Goal: Information Seeking & Learning: Check status

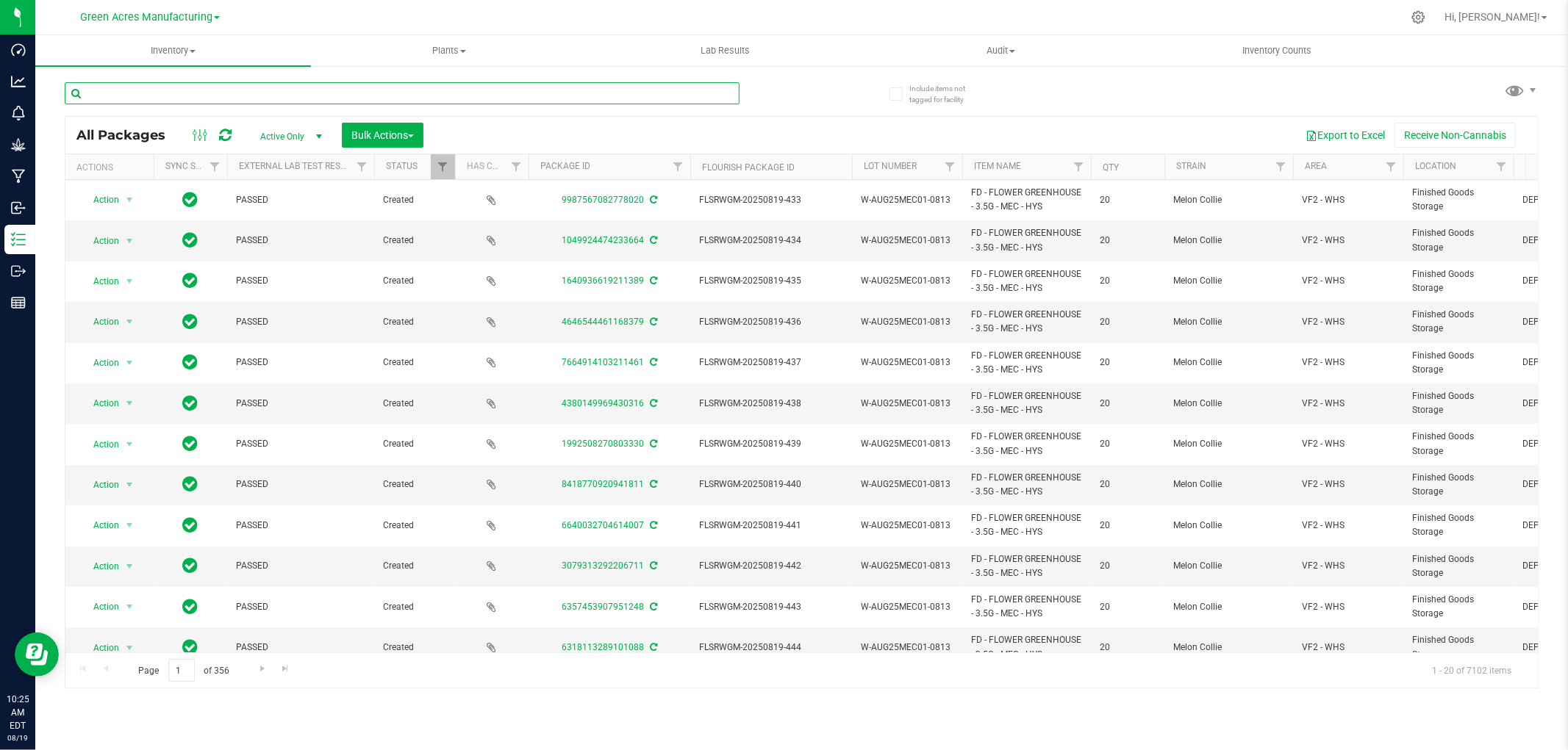
click at [143, 94] on input "text" at bounding box center [401, 93] width 675 height 22
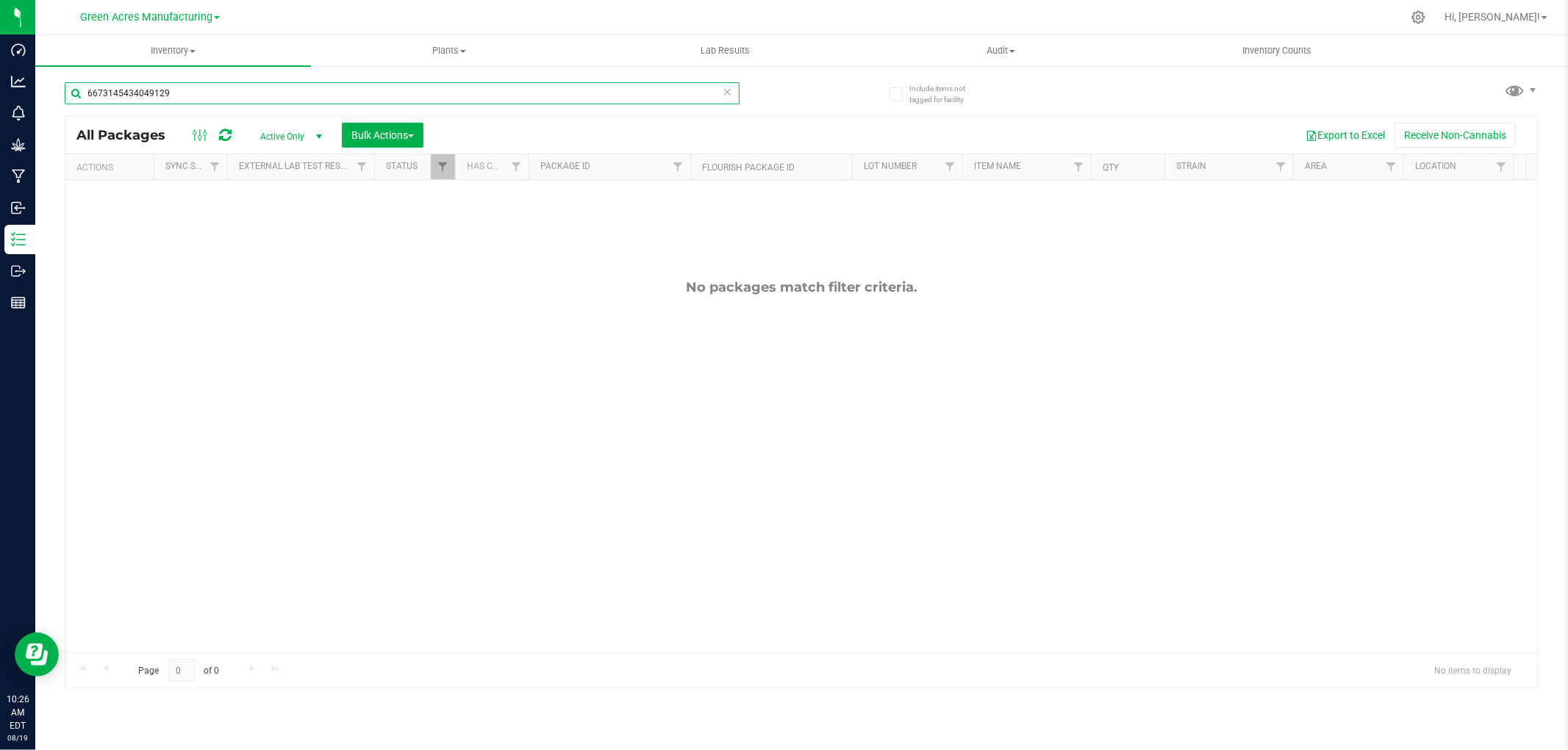
type input "6673145434049129"
click at [306, 137] on span "Active Only" at bounding box center [288, 136] width 81 height 20
click at [285, 232] on li "All" at bounding box center [288, 226] width 79 height 22
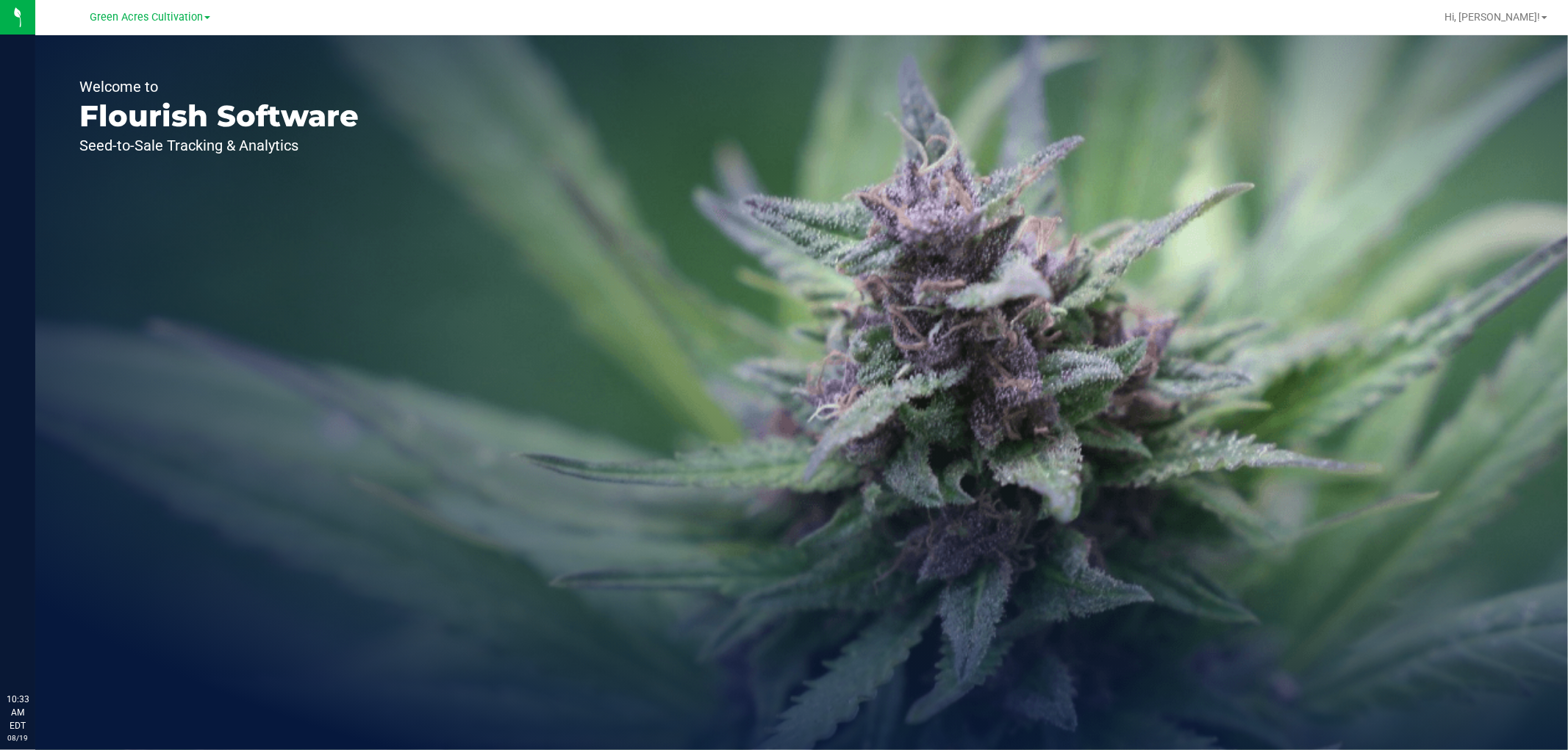
click at [163, 10] on link "Green Acres Cultivation" at bounding box center [150, 16] width 121 height 14
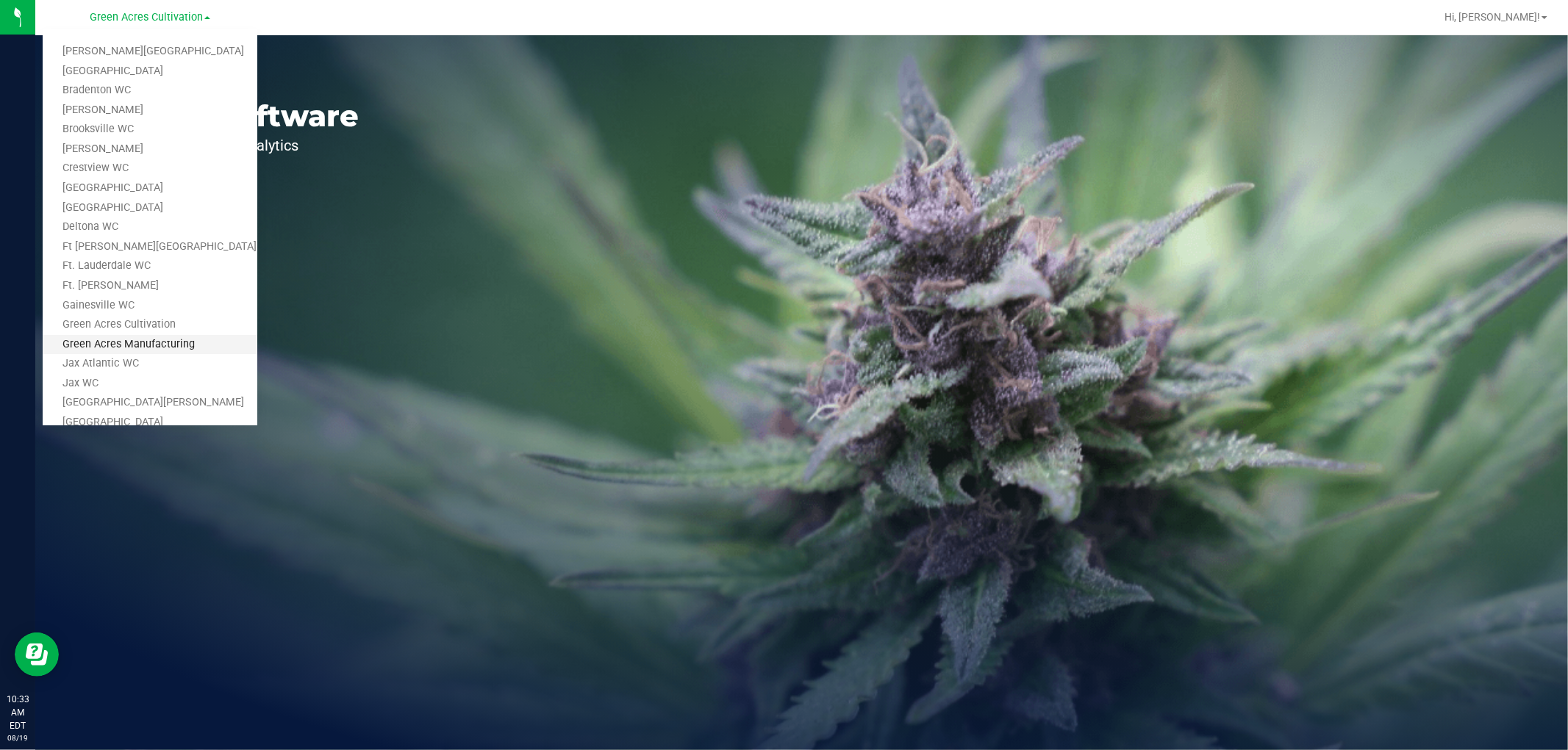
click at [156, 341] on link "Green Acres Manufacturing" at bounding box center [150, 345] width 215 height 20
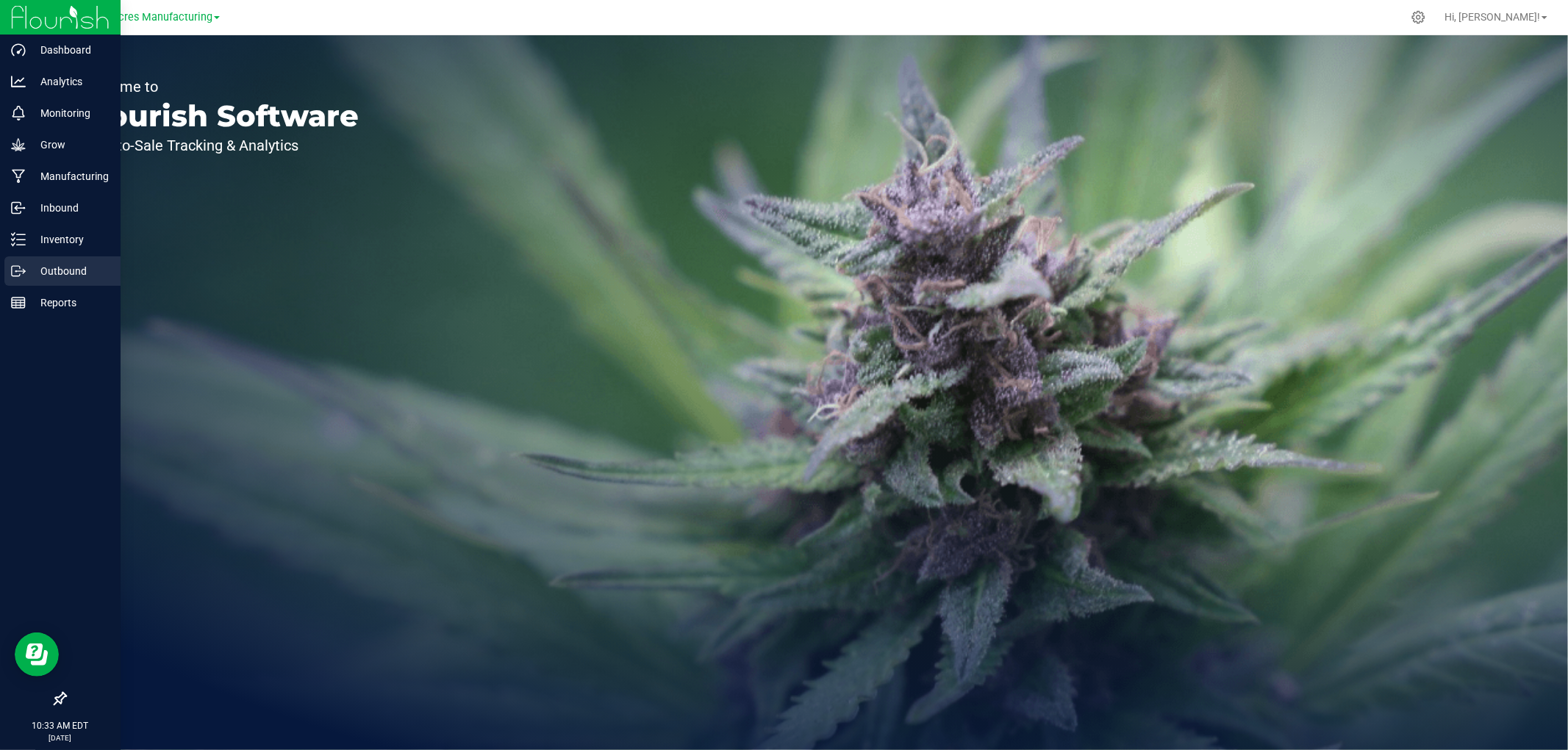
click at [49, 274] on p "Outbound" at bounding box center [70, 271] width 88 height 18
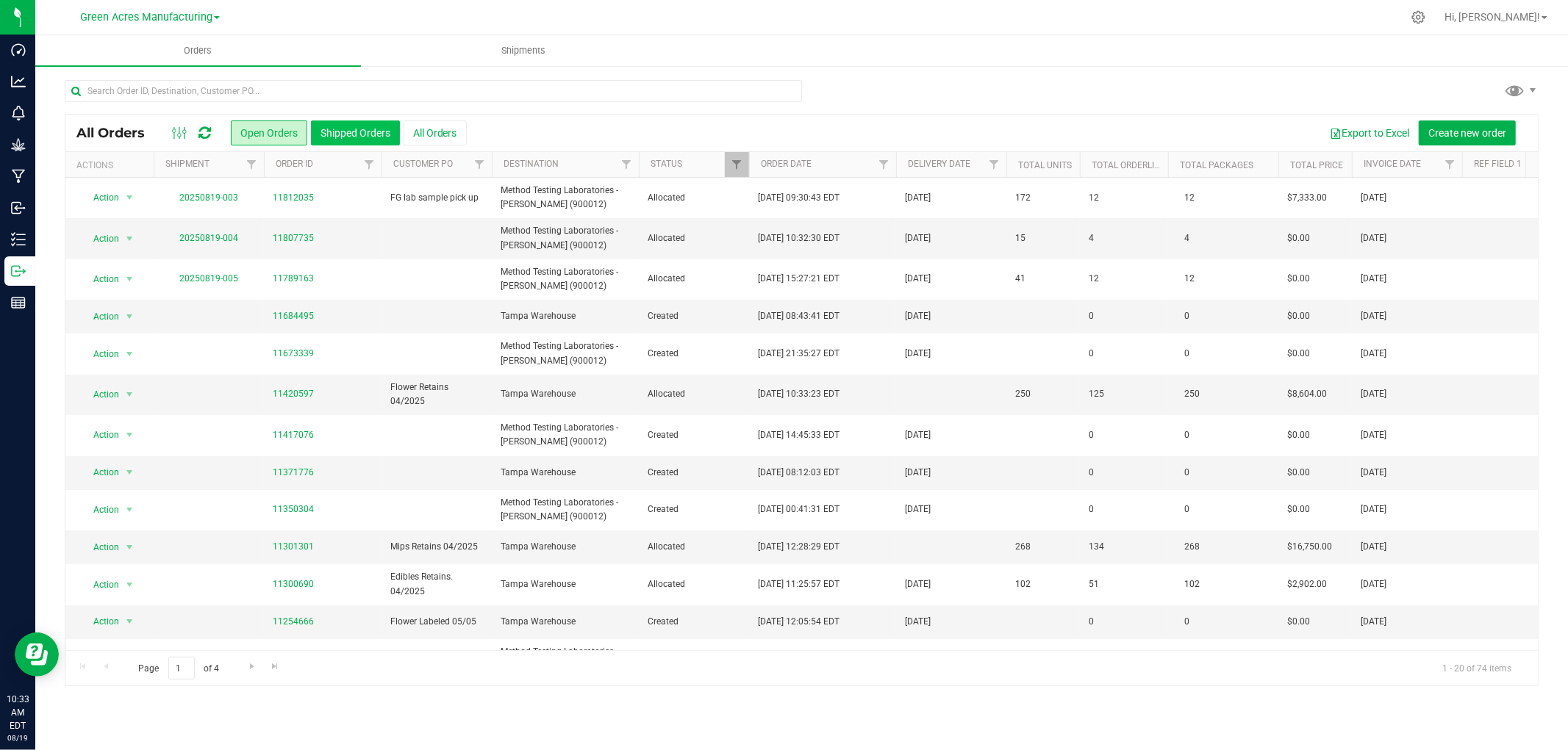
click at [341, 127] on button "Shipped Orders" at bounding box center [355, 132] width 89 height 25
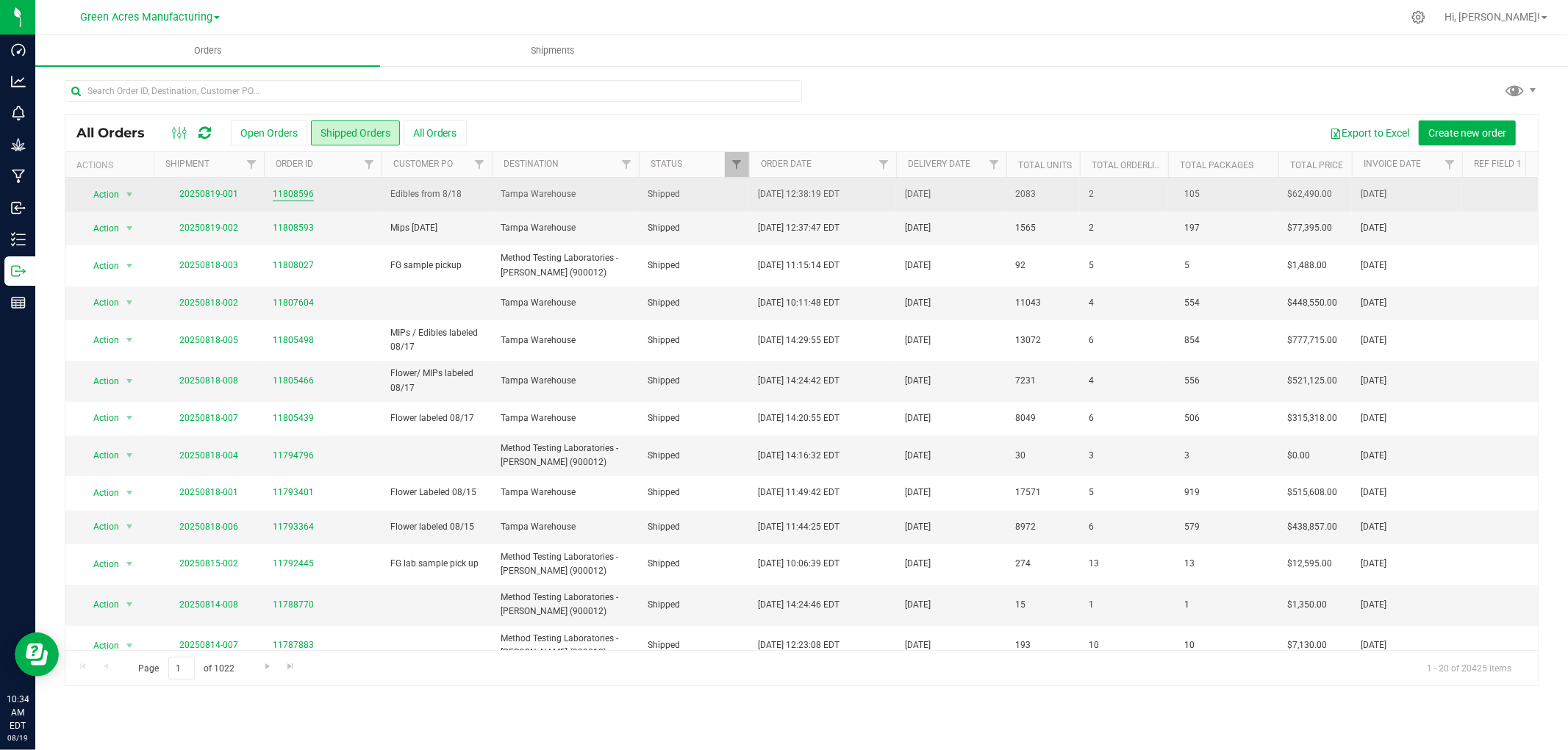
click at [295, 193] on link "11808596" at bounding box center [293, 194] width 41 height 14
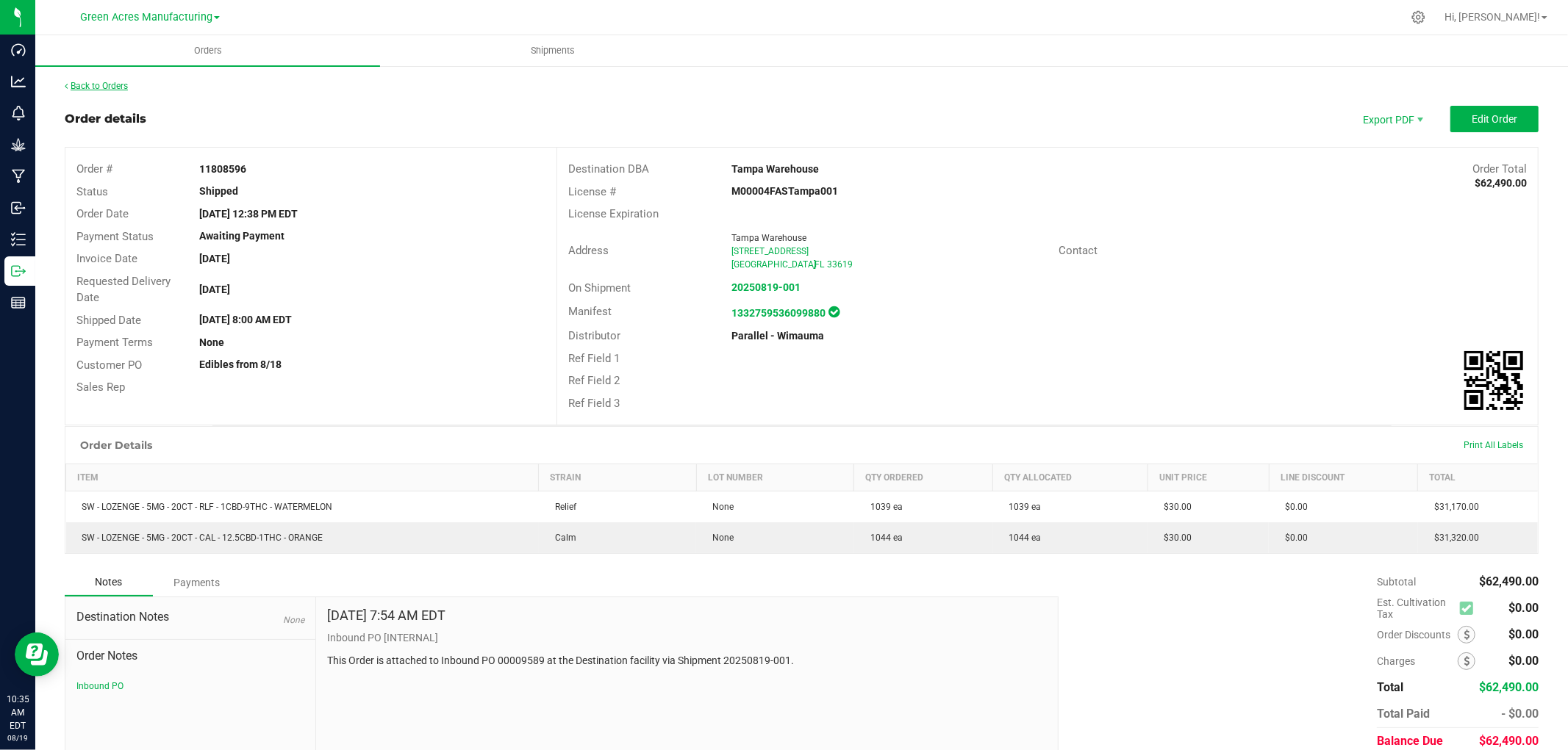
click at [118, 87] on link "Back to Orders" at bounding box center [96, 86] width 63 height 10
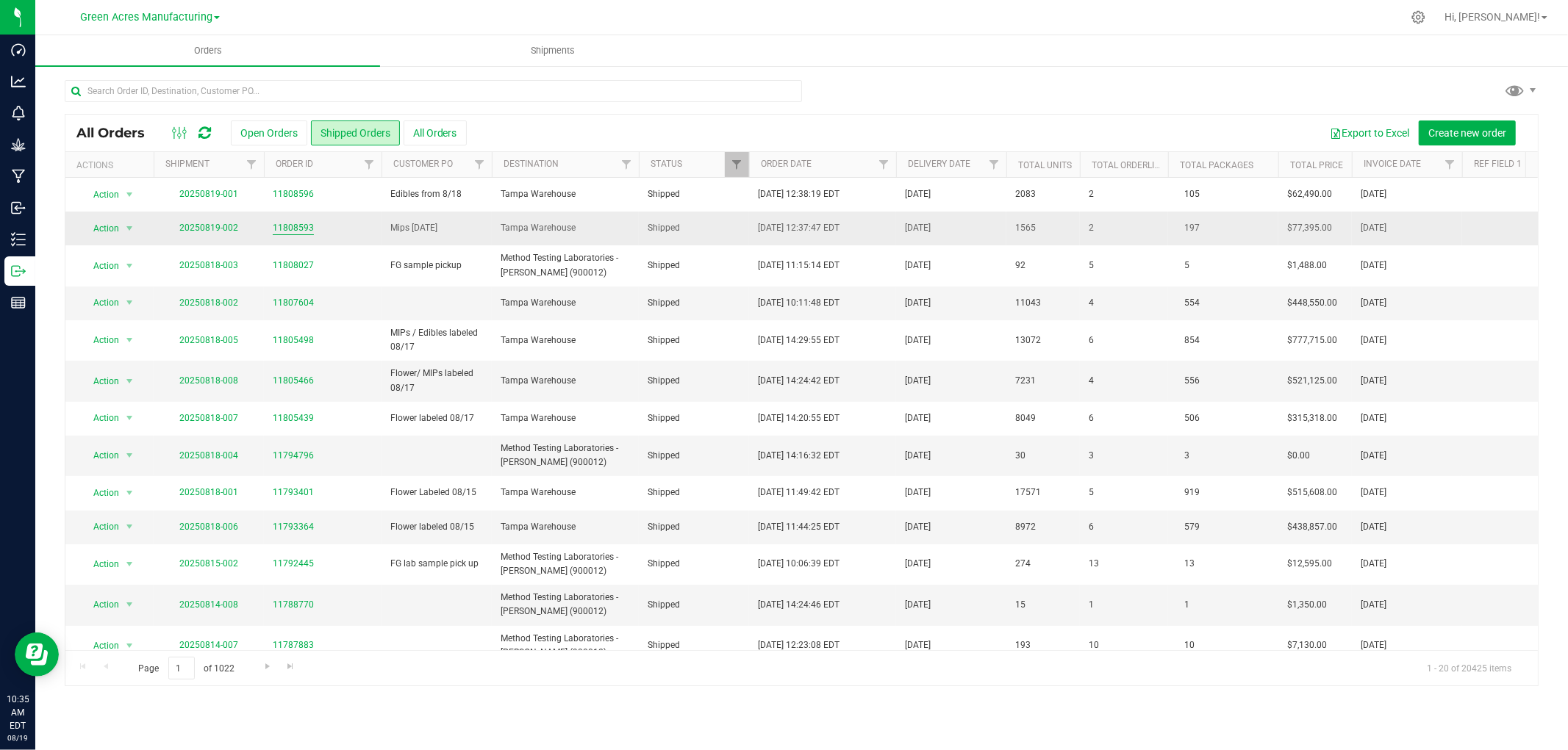
click at [282, 228] on link "11808593" at bounding box center [293, 228] width 41 height 14
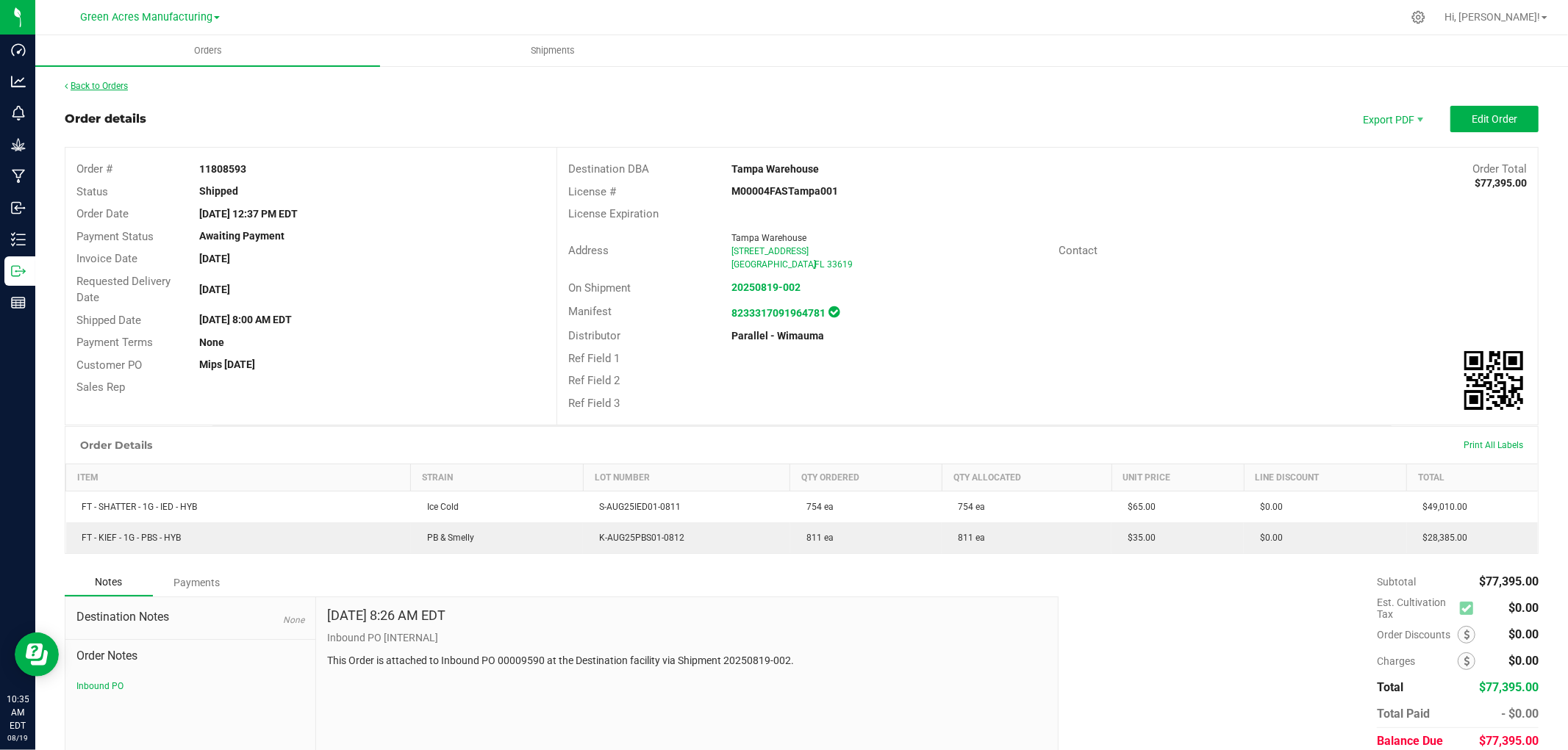
click at [94, 89] on link "Back to Orders" at bounding box center [96, 86] width 63 height 10
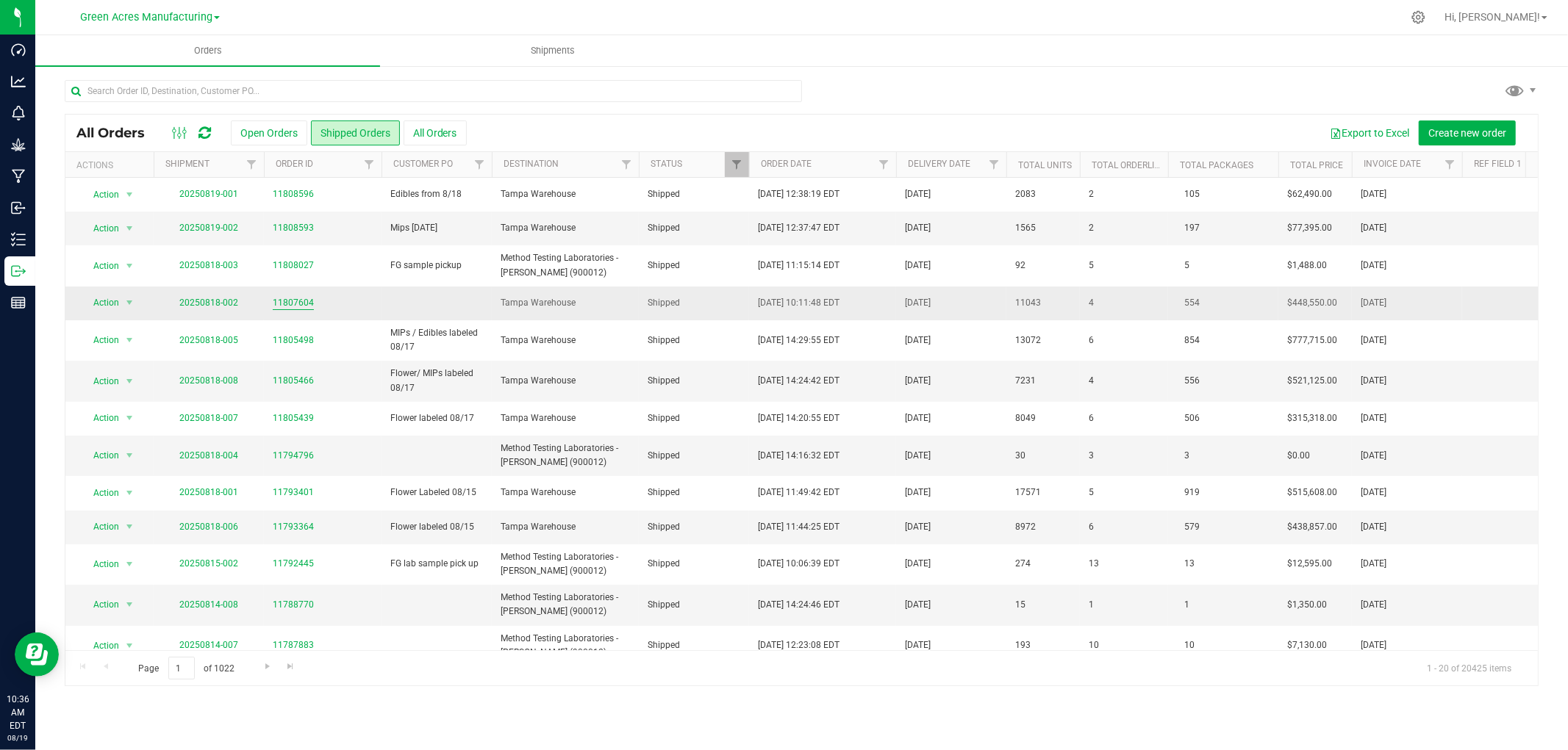
click at [285, 305] on link "11807604" at bounding box center [293, 303] width 41 height 14
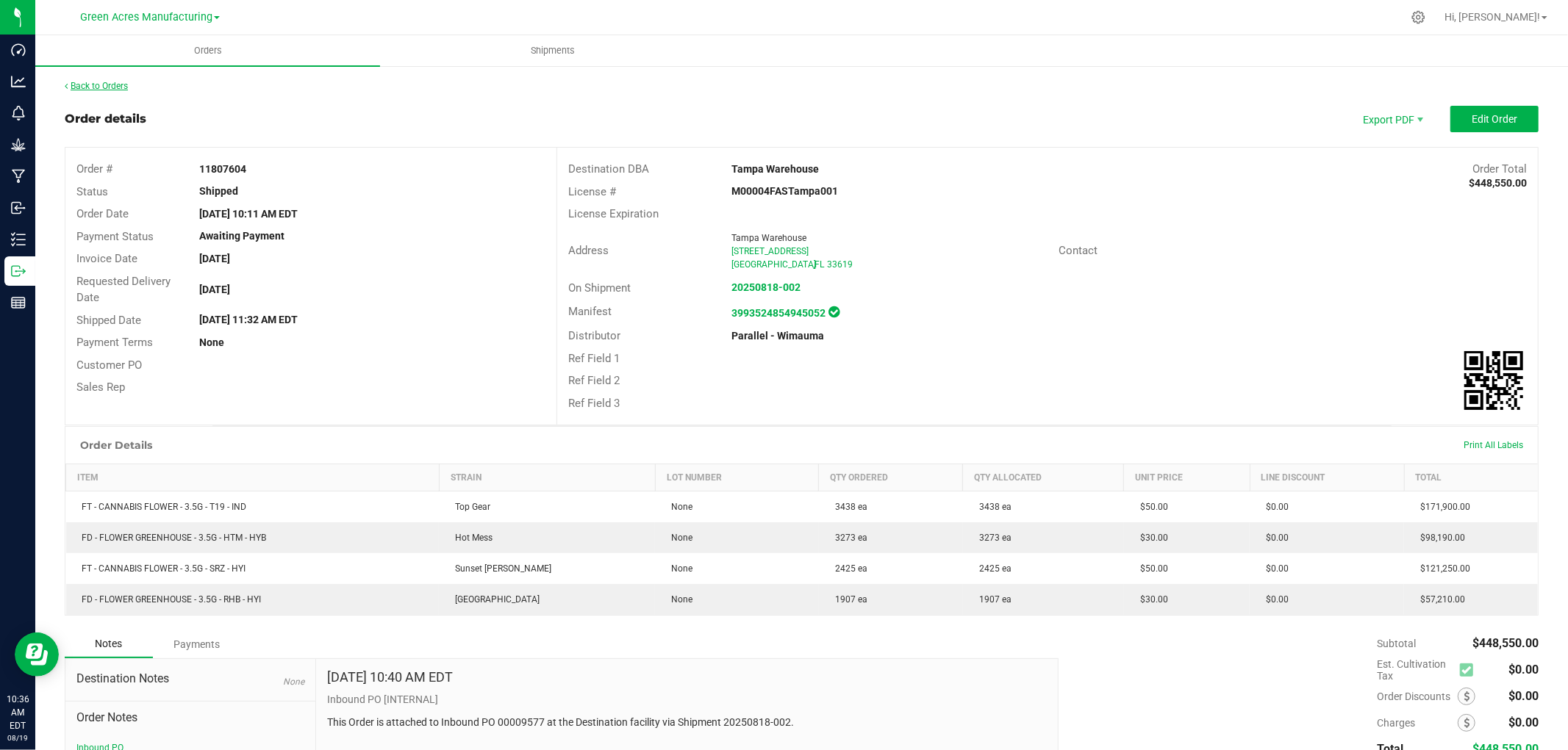
click at [86, 87] on link "Back to Orders" at bounding box center [96, 86] width 63 height 10
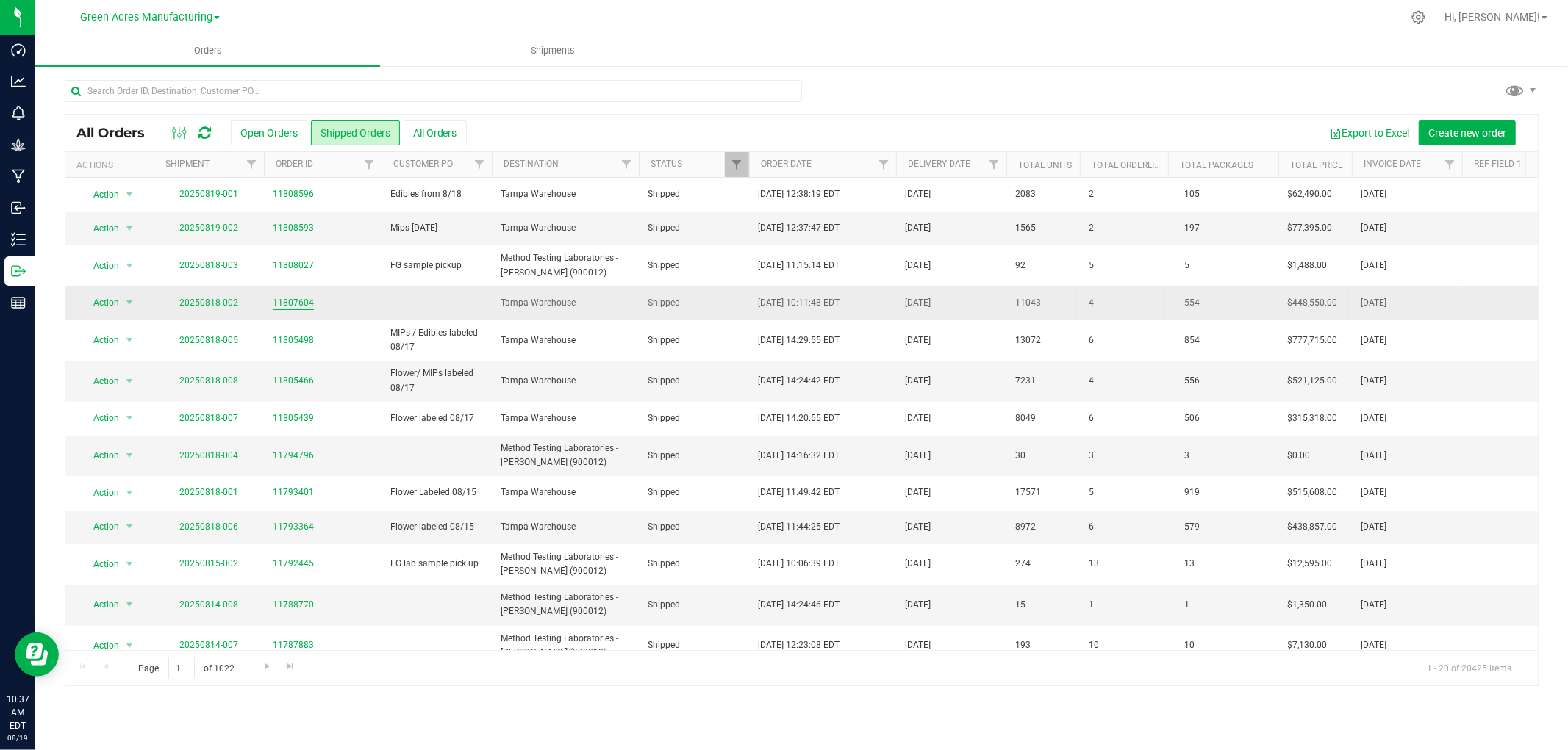
click at [279, 301] on link "11807604" at bounding box center [293, 303] width 41 height 14
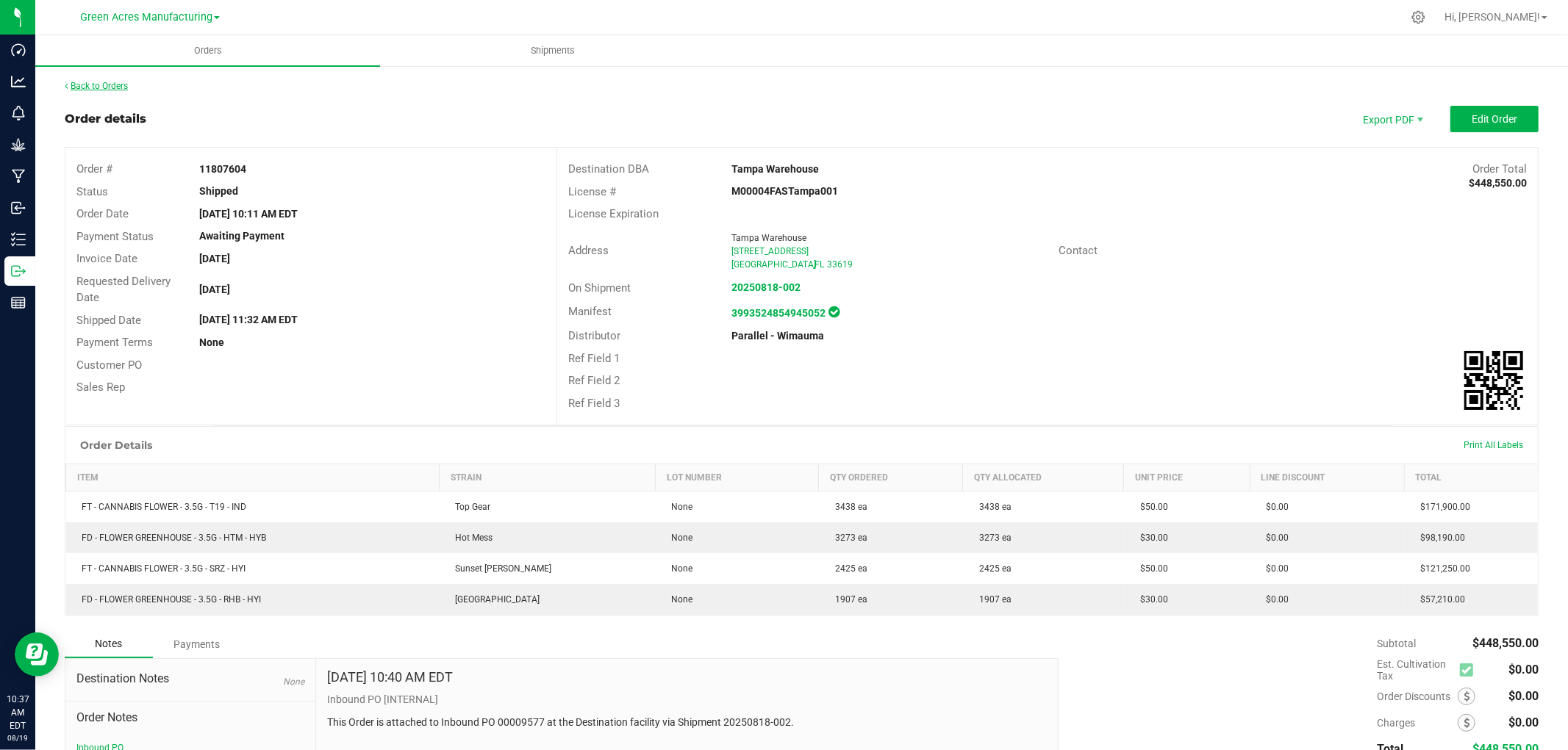
click at [93, 85] on link "Back to Orders" at bounding box center [96, 86] width 63 height 10
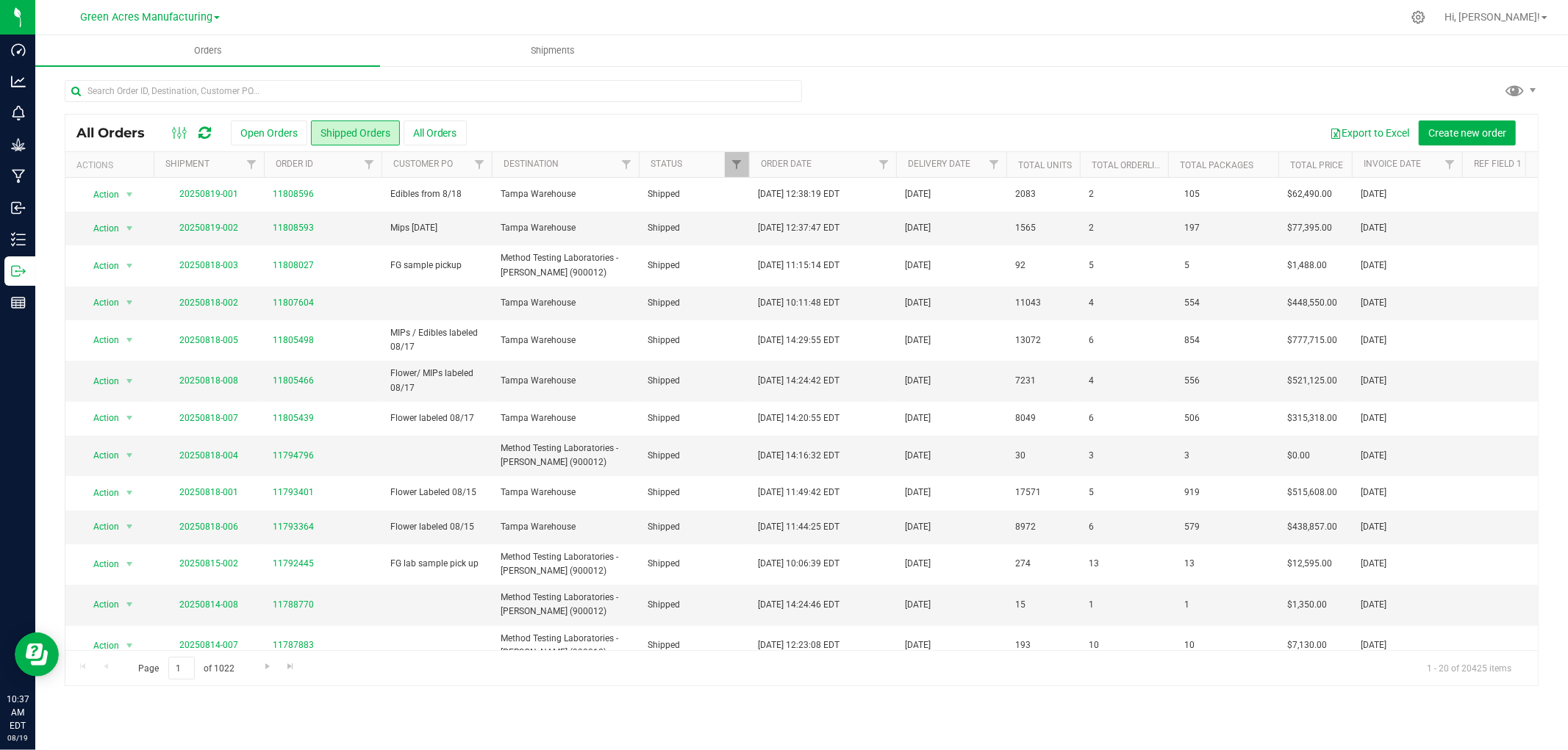
click at [37, 246] on div "All Orders Open Orders Shipped Orders All Orders Export to Excel Create new ord…" at bounding box center [801, 382] width 1533 height 636
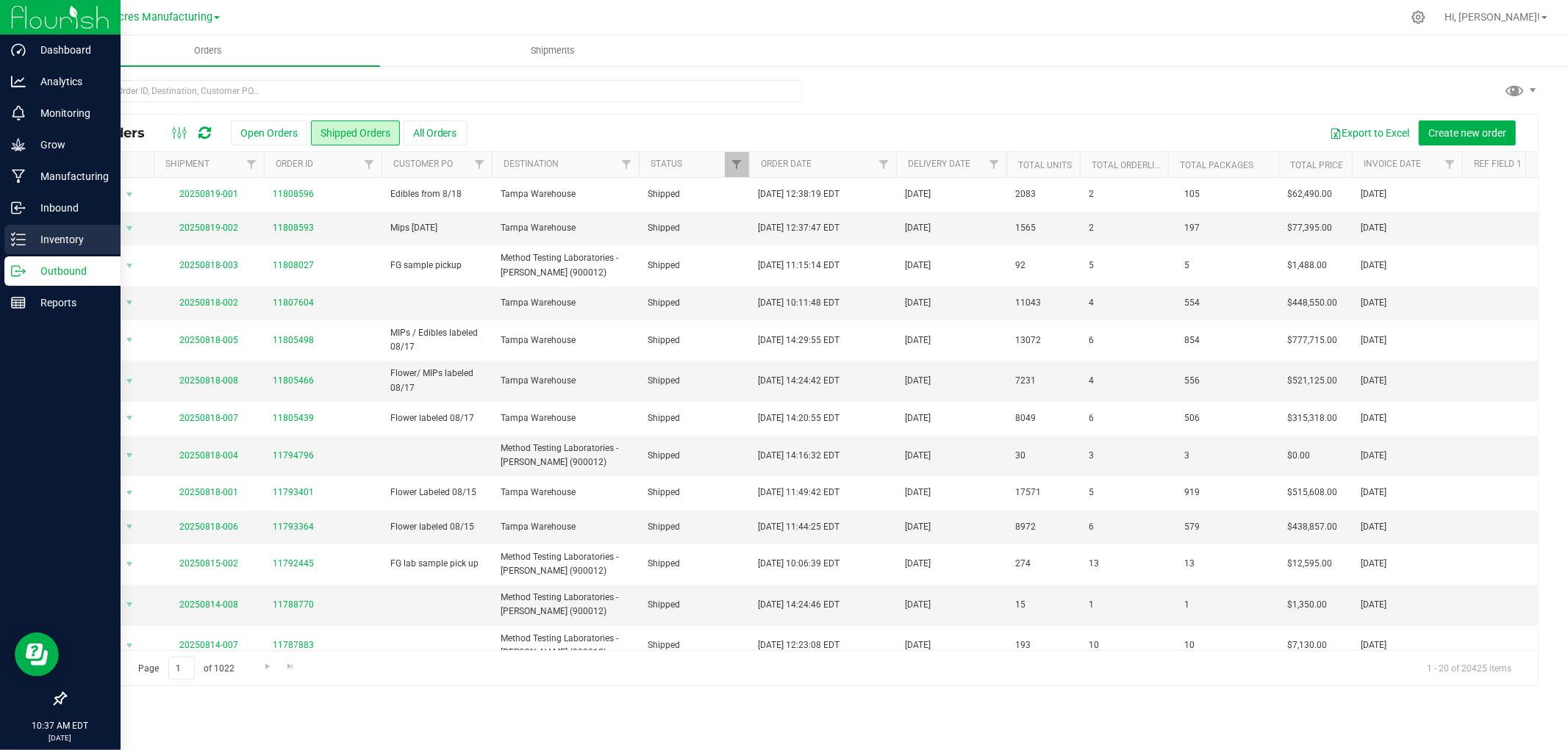
click at [18, 245] on line at bounding box center [21, 245] width 8 height 0
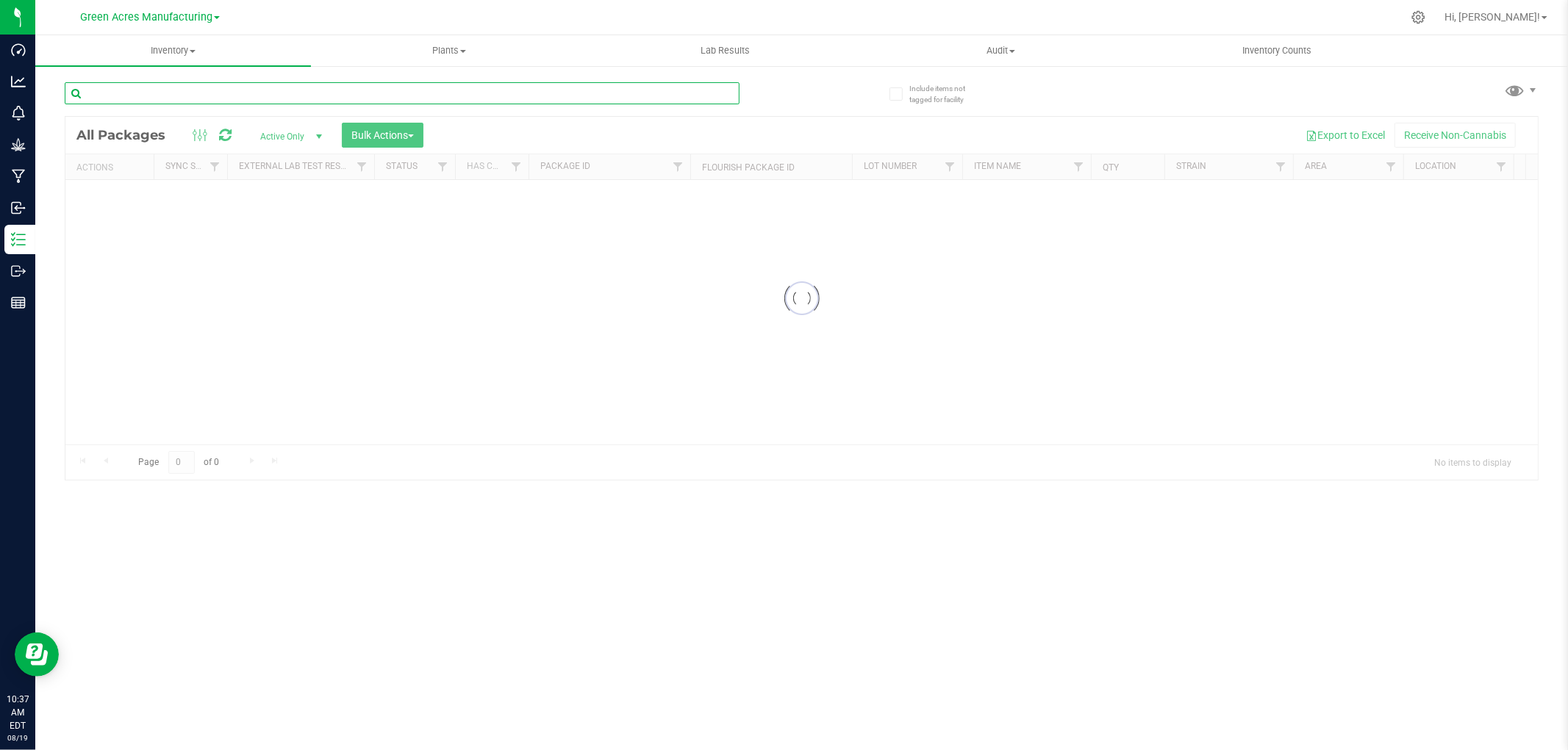
click at [189, 86] on input "text" at bounding box center [401, 93] width 675 height 22
paste input "O-AUG25HYB01-0811"
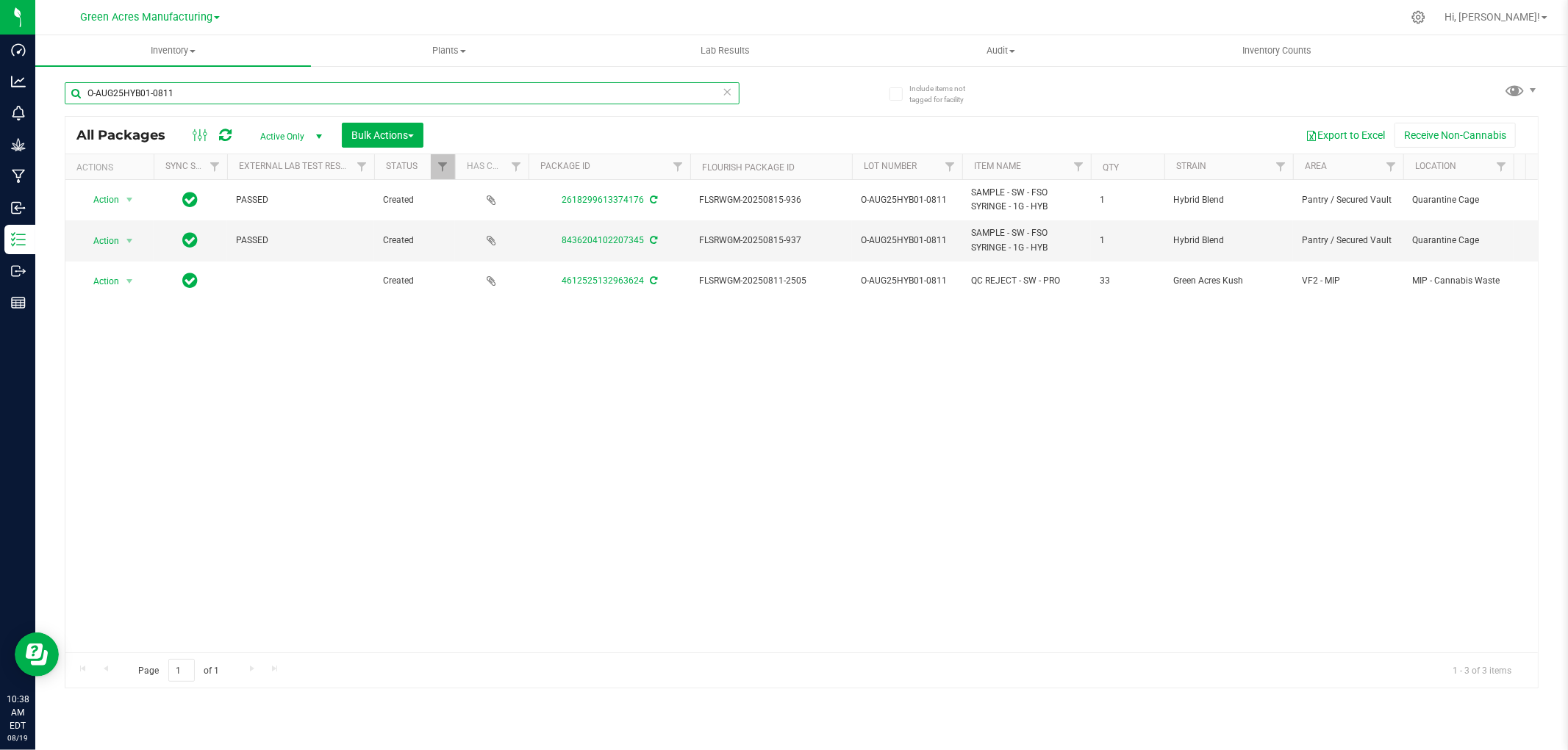
type input "O-AUG25HYB01-0811"
click at [283, 133] on span "Active Only" at bounding box center [288, 136] width 81 height 20
click at [261, 226] on li "All" at bounding box center [288, 226] width 79 height 22
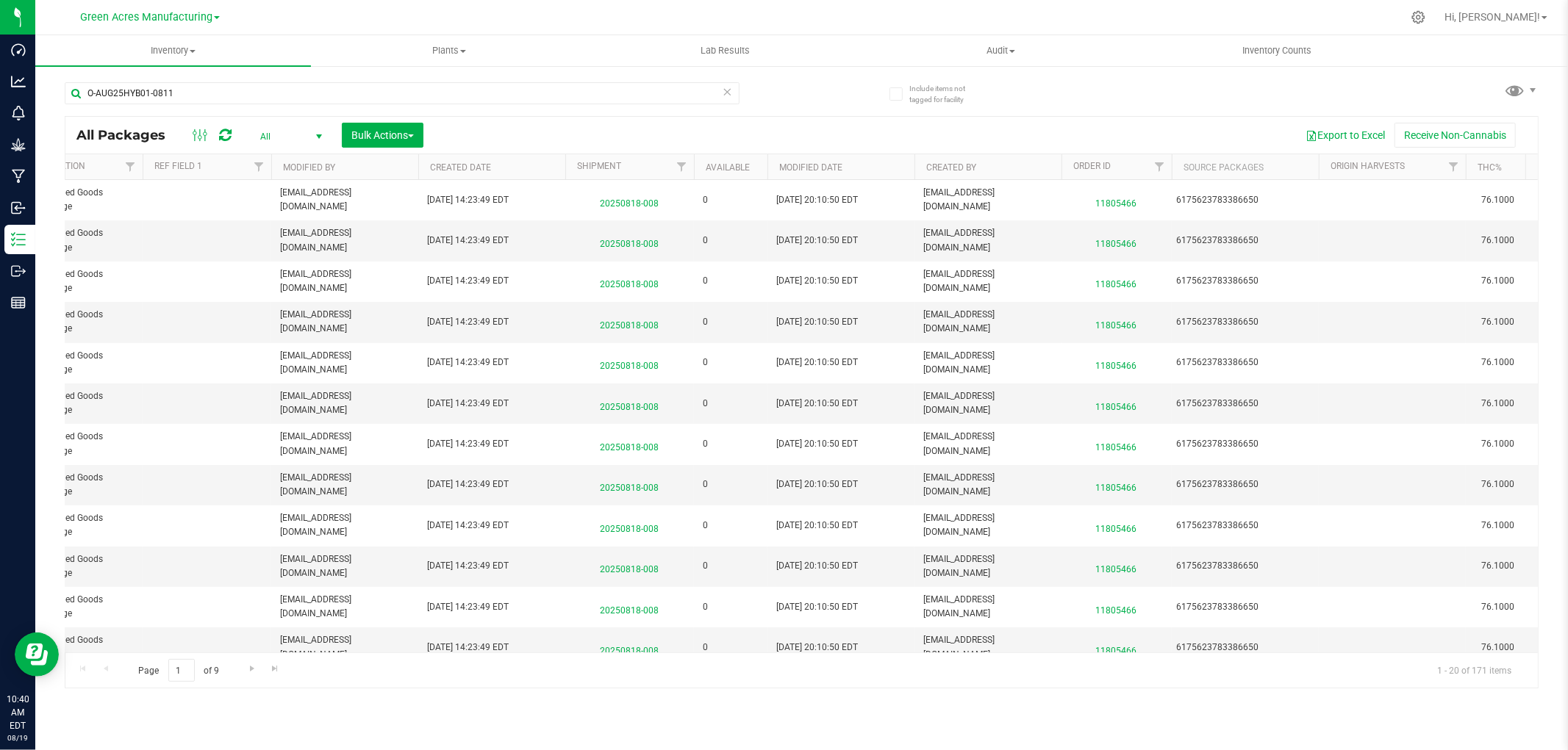
scroll to position [0, 1493]
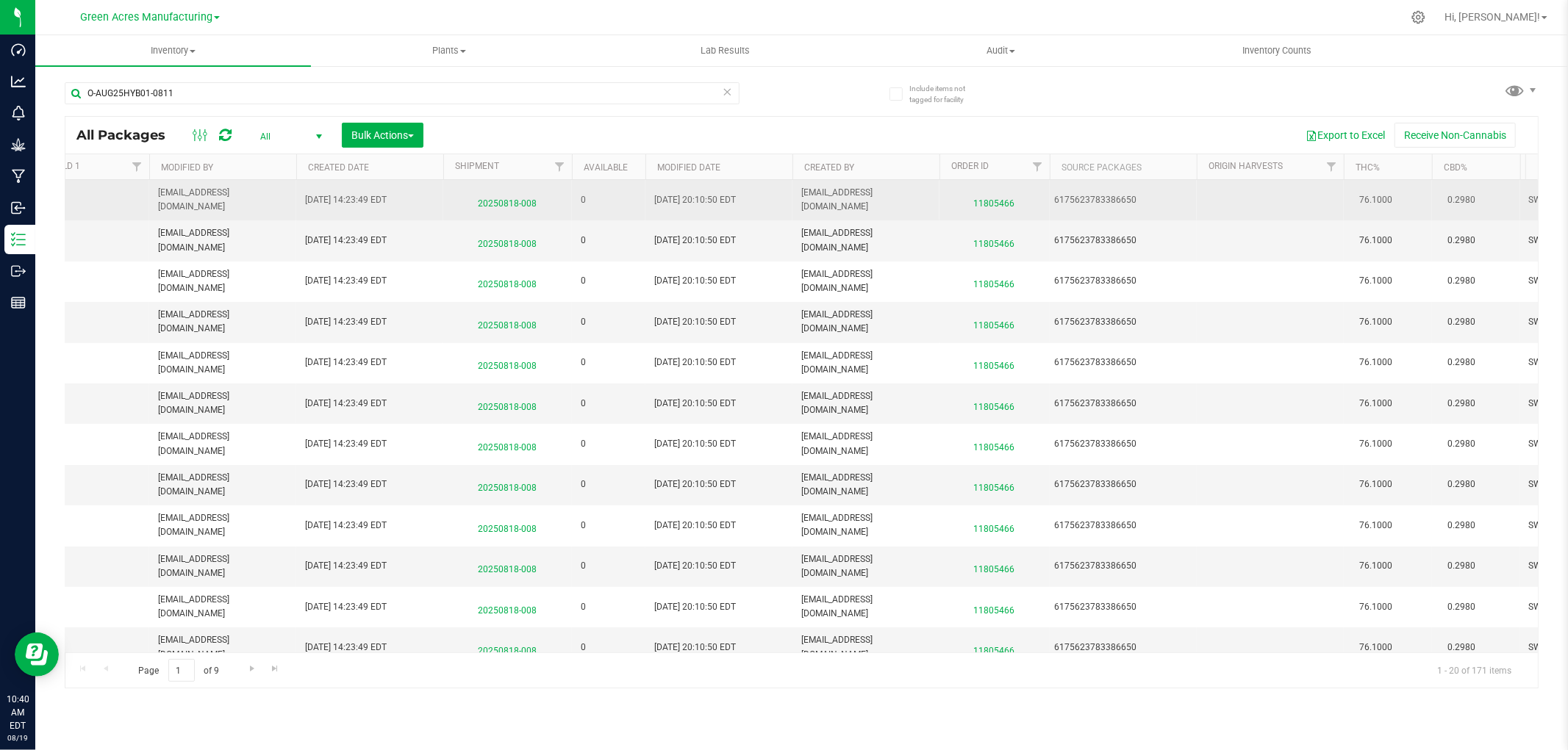
click at [1003, 199] on span "11805466" at bounding box center [994, 200] width 93 height 21
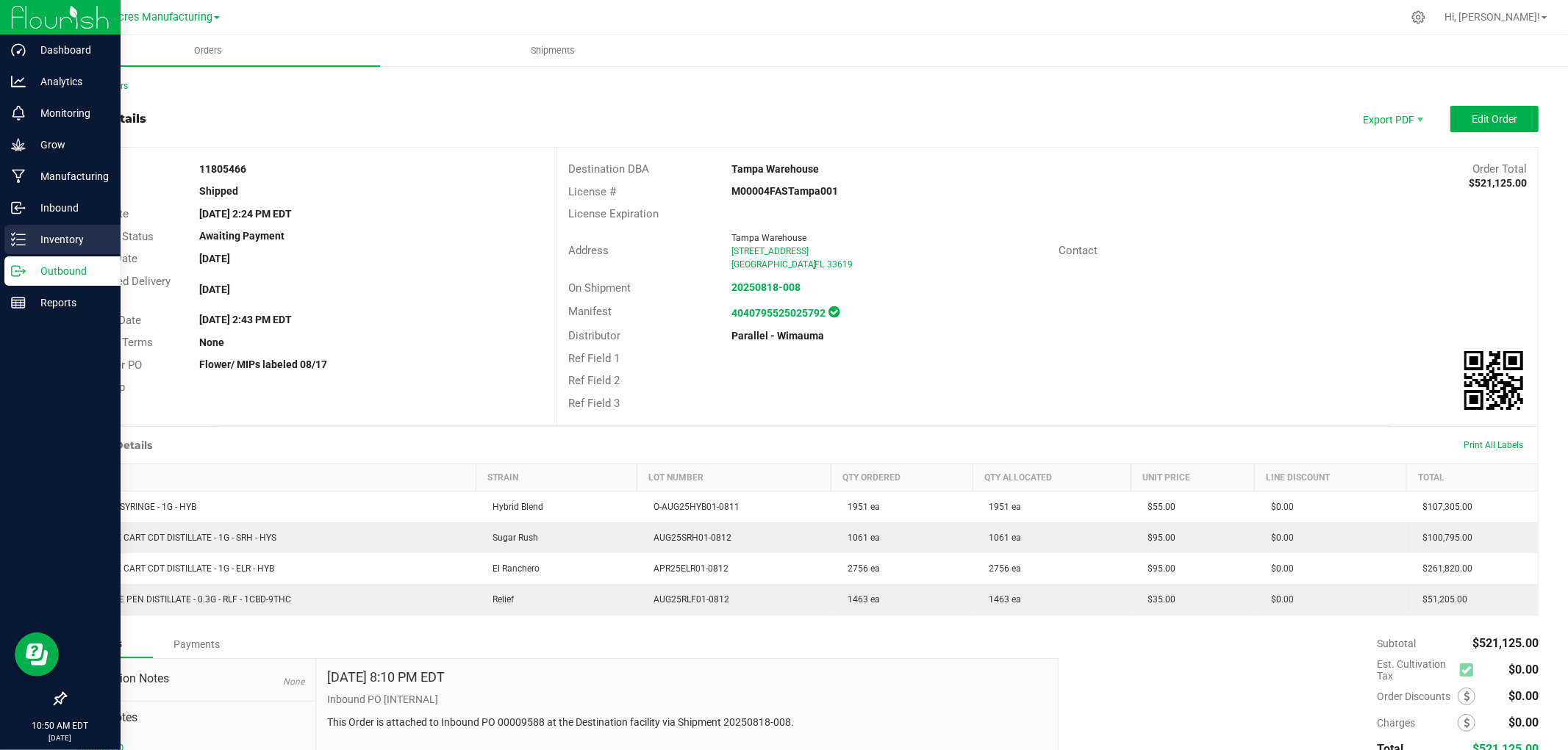
click at [26, 244] on p "Inventory" at bounding box center [70, 240] width 88 height 18
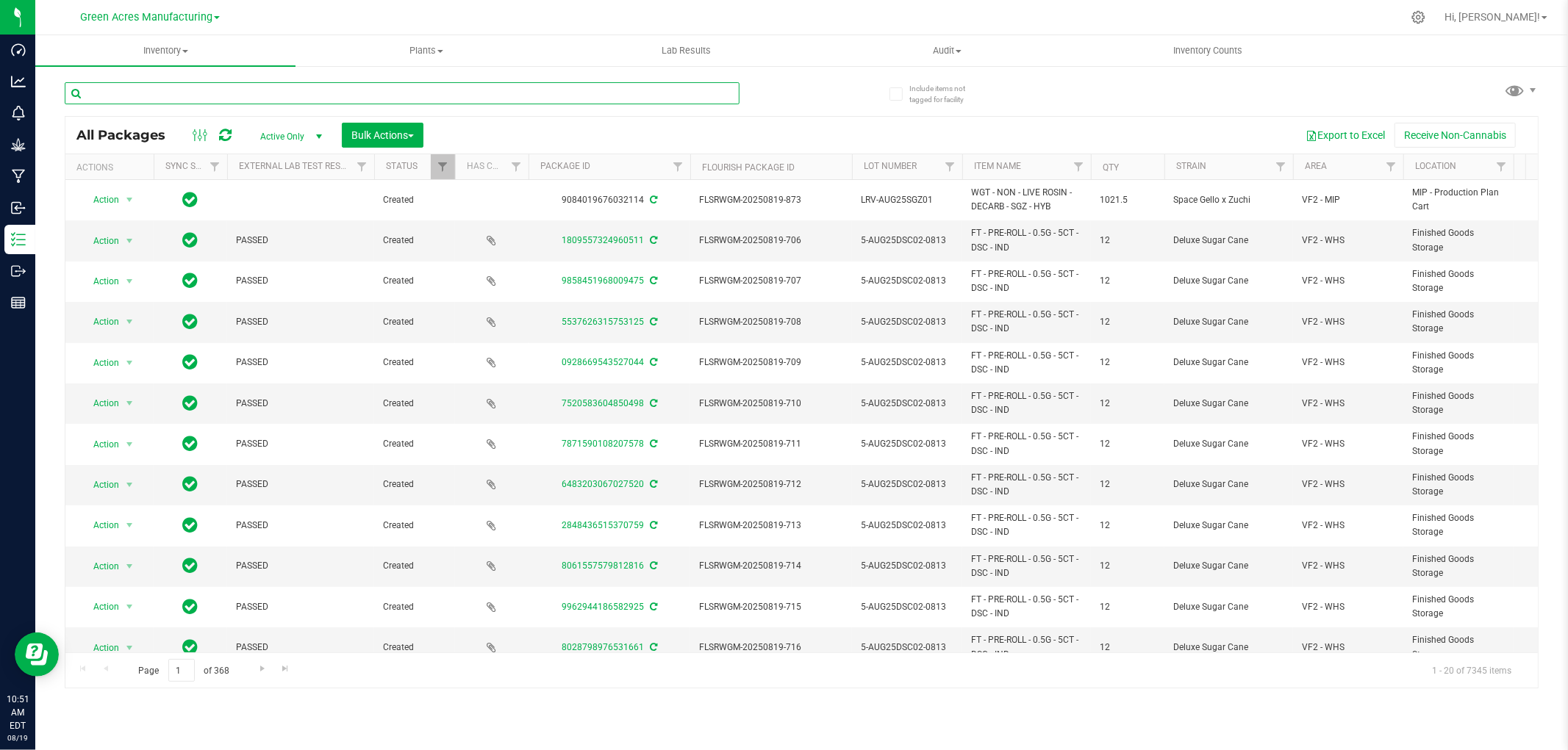
click at [144, 94] on input "text" at bounding box center [401, 93] width 675 height 22
paste input "K-AUG25DSC01-0813"
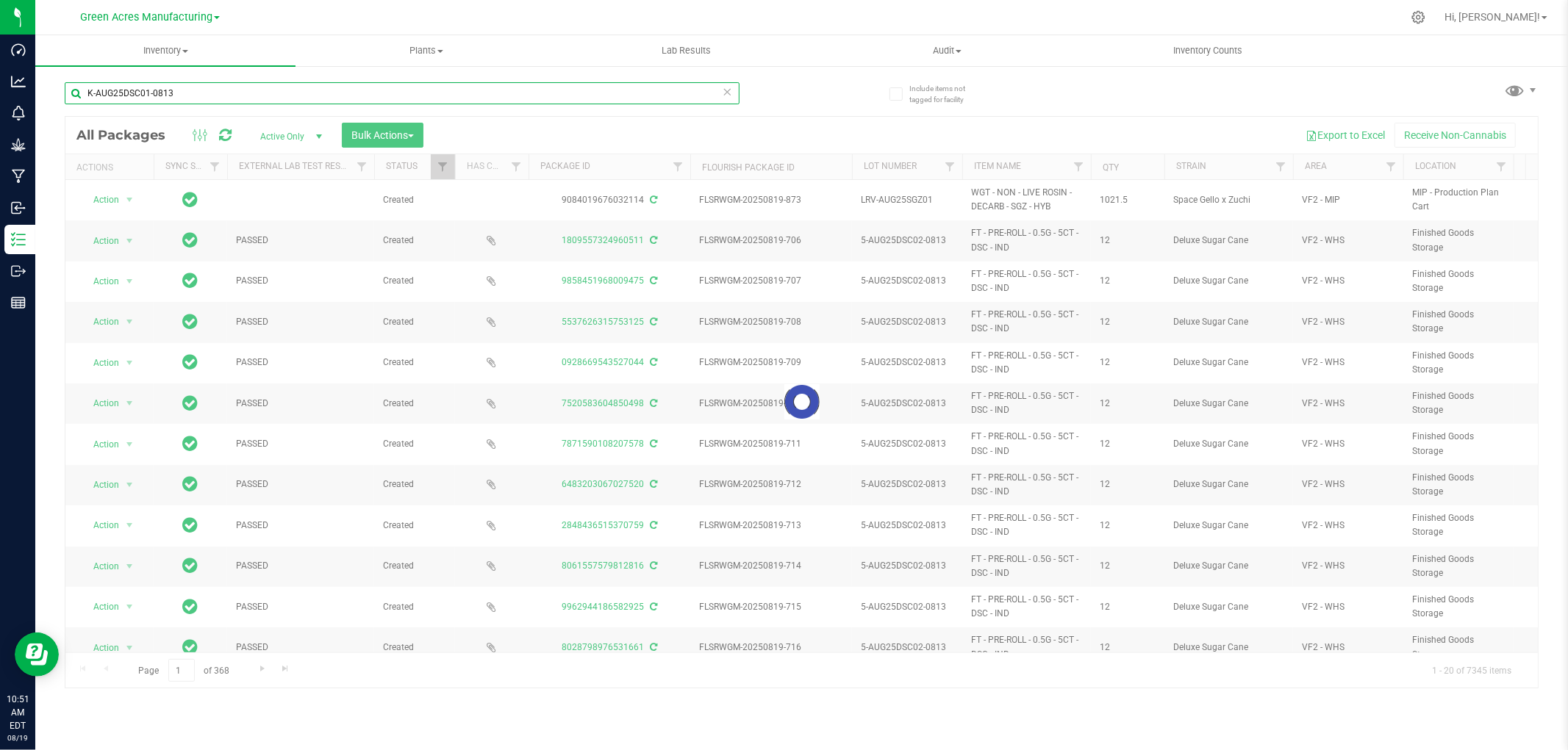
type input "K-AUG25DSC01-0813"
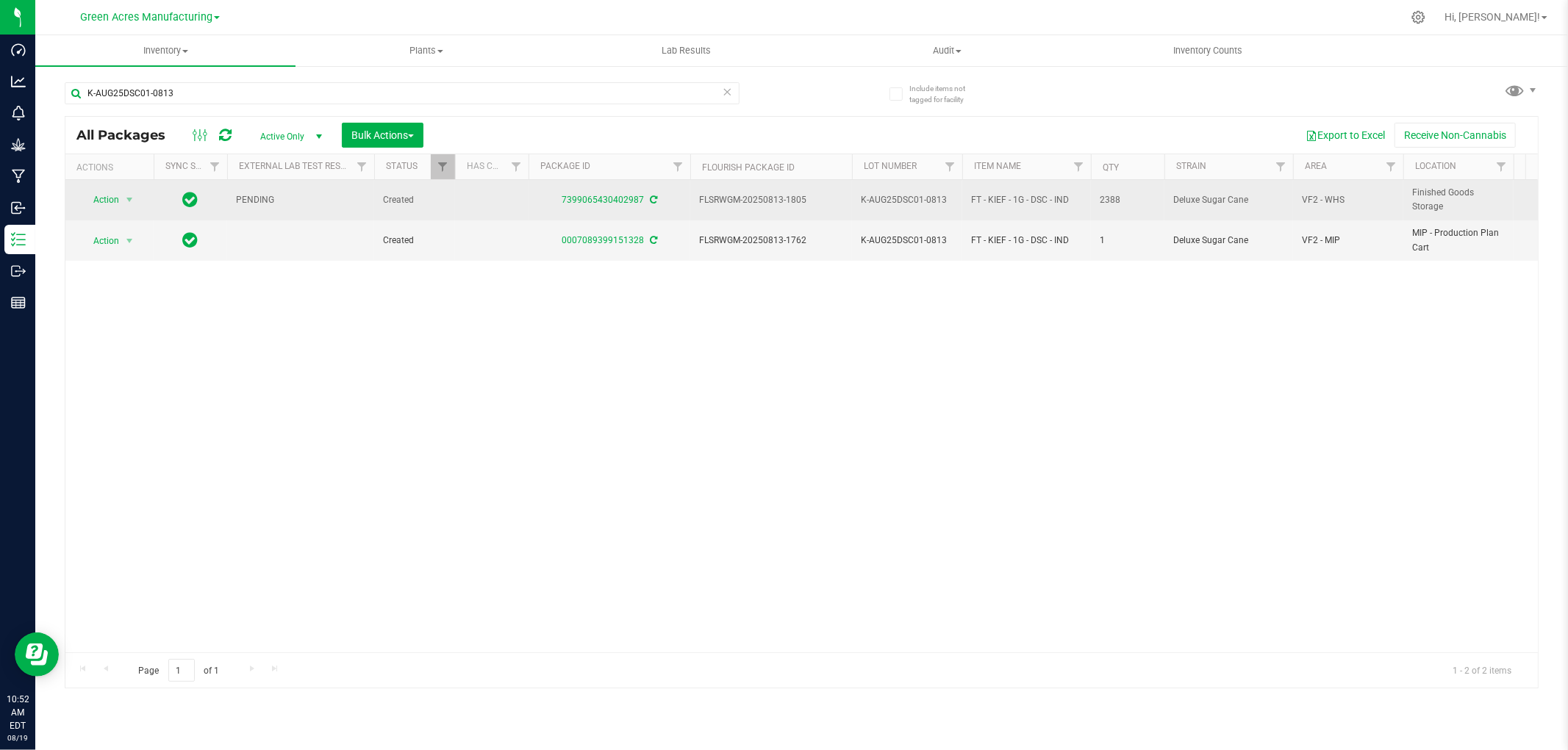
click at [656, 201] on div "7399065430402987" at bounding box center [610, 200] width 166 height 14
click at [650, 201] on icon at bounding box center [654, 200] width 7 height 9
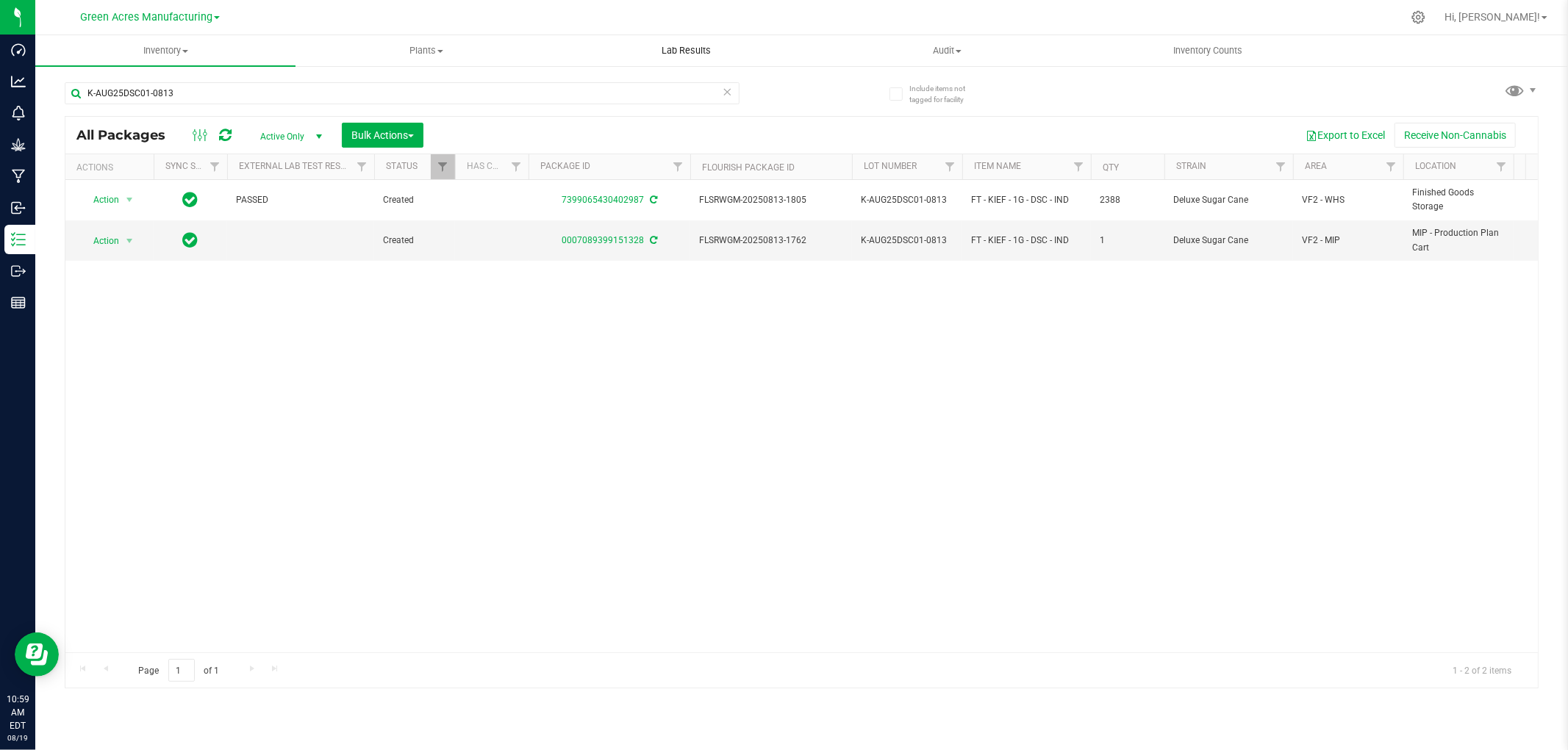
click at [701, 47] on span "Lab Results" at bounding box center [687, 51] width 89 height 13
